Goal: Task Accomplishment & Management: Complete application form

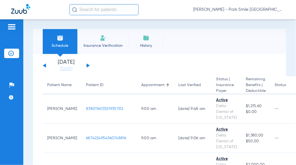
click at [63, 70] on link "[DATE]" at bounding box center [66, 69] width 33 height 6
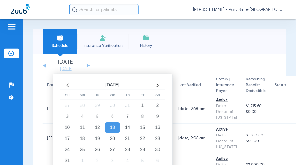
click at [158, 129] on td "16" at bounding box center [157, 127] width 15 height 11
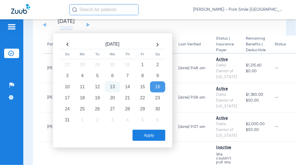
scroll to position [61, 0]
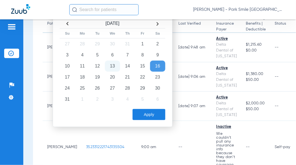
click at [147, 112] on button "Apply" at bounding box center [148, 114] width 33 height 11
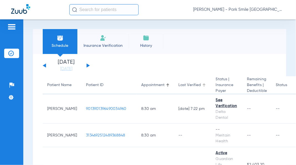
scroll to position [1409, 0]
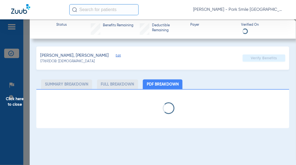
type input "Victoria"
type input "[PERSON_NAME]"
type input "[DATE]"
type input "121196249501"
type input "03173"
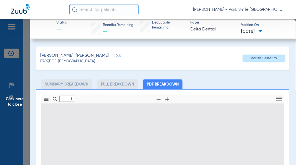
type input "0"
select select "page-width"
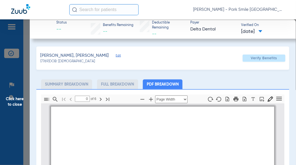
type input "1"
click at [115, 56] on span "Edit" at bounding box center [117, 56] width 5 height 5
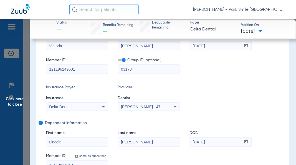
scroll to position [61, 0]
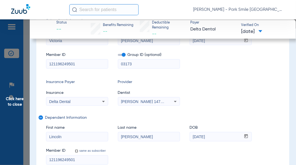
click at [93, 102] on div "Delta Dental" at bounding box center [71, 102] width 45 height 4
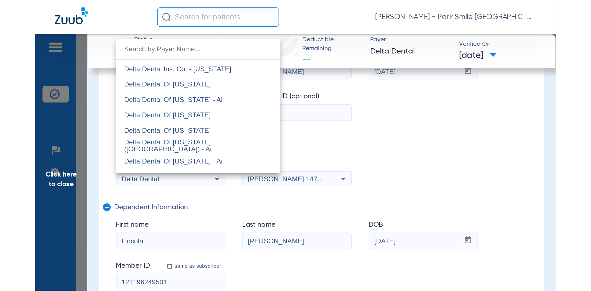
scroll to position [1036, 0]
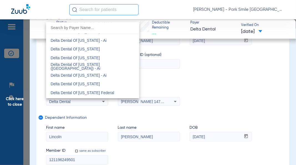
click at [88, 84] on span "Delta Dental Of [US_STATE]" at bounding box center [74, 84] width 49 height 4
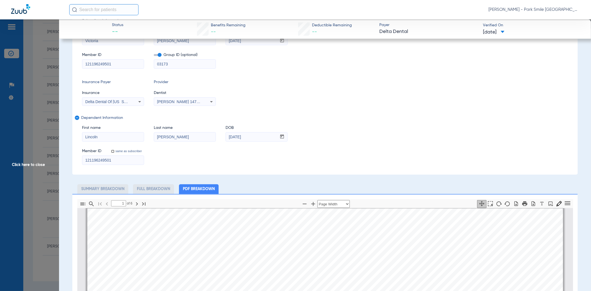
scroll to position [0, 0]
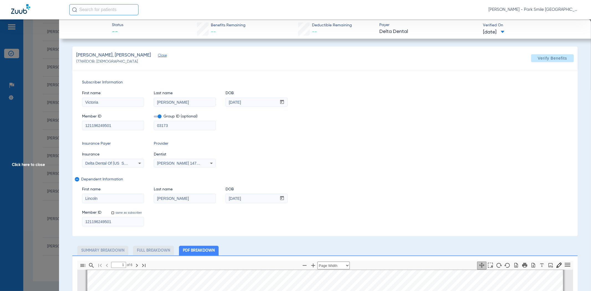
click at [295, 57] on span "Verify Benefits" at bounding box center [552, 58] width 29 height 4
click at [34, 156] on span "Click here to close" at bounding box center [29, 164] width 59 height 291
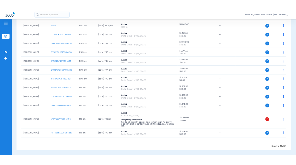
scroll to position [845, 0]
